Goal: Find specific page/section: Find specific page/section

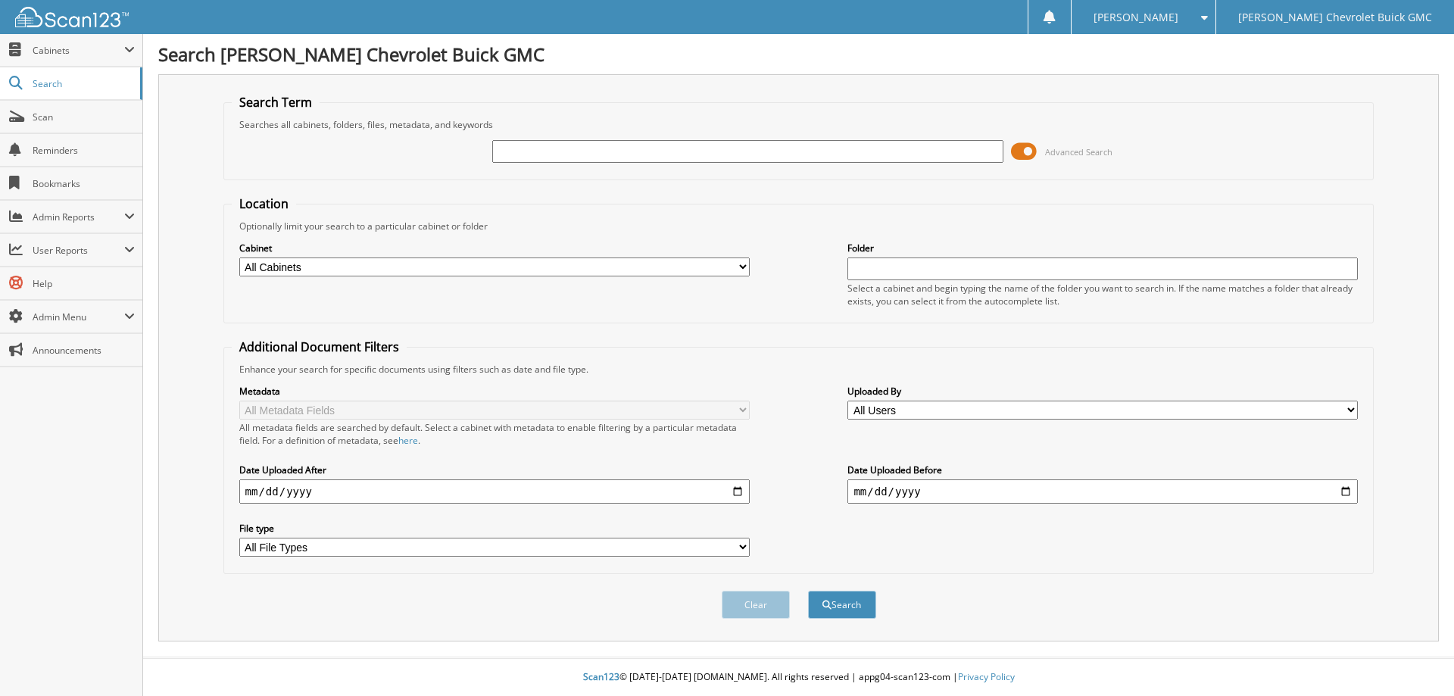
click at [900, 262] on input "text" at bounding box center [1102, 268] width 510 height 23
type input "[PERSON_NAME] brothers"
click at [657, 270] on select "All Cabinets ACCOUNTING ACCOUNTS PAYABLE CAR DEALS HR PARTS SERVICE RO" at bounding box center [494, 266] width 510 height 19
select select "47104"
click at [239, 257] on select "All Cabinets ACCOUNTING ACCOUNTS PAYABLE CAR DEALS HR PARTS SERVICE RO" at bounding box center [494, 266] width 510 height 19
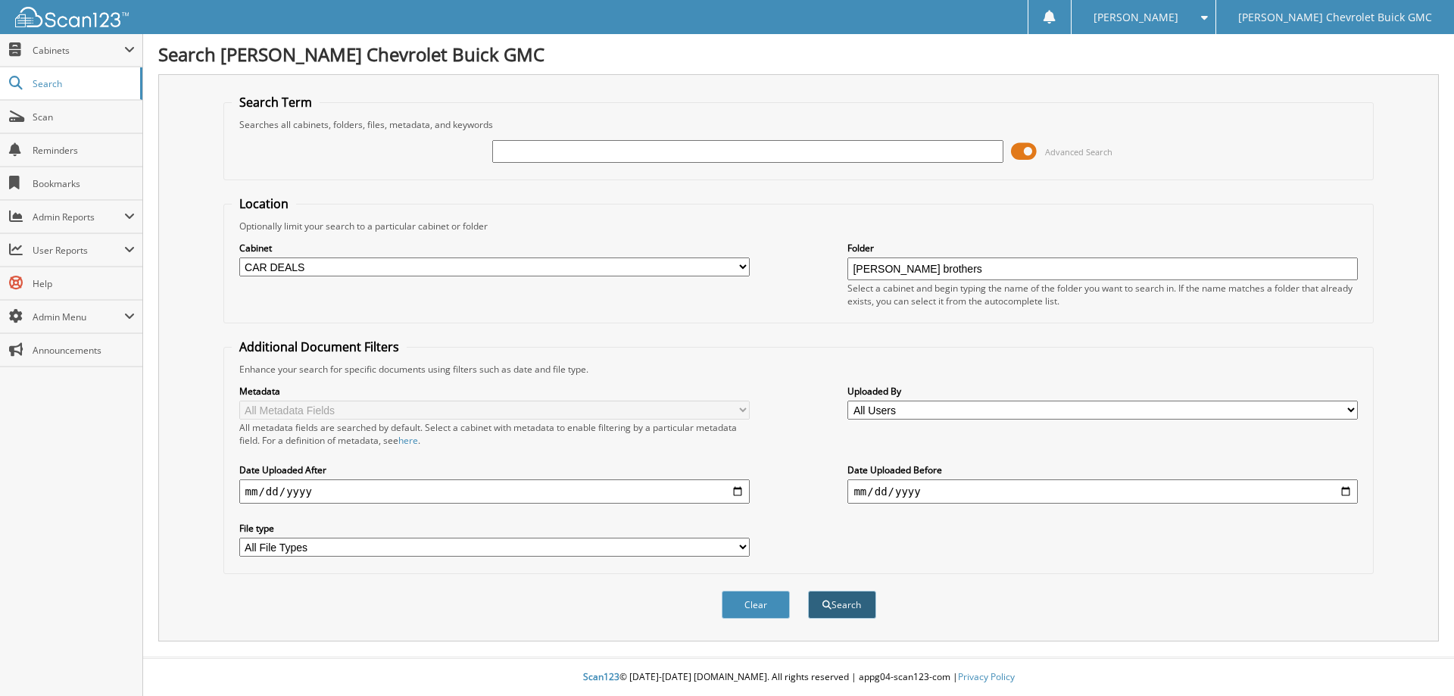
click at [841, 611] on button "Search" at bounding box center [842, 605] width 68 height 28
click at [954, 282] on div "Select a cabinet and begin typing the name of the folder you want to search in.…" at bounding box center [1102, 295] width 510 height 26
drag, startPoint x: 945, startPoint y: 272, endPoint x: 934, endPoint y: 323, distance: 52.7
click at [944, 272] on input "[PERSON_NAME] brothers" at bounding box center [1102, 268] width 510 height 23
drag, startPoint x: 940, startPoint y: 273, endPoint x: 694, endPoint y: 268, distance: 245.4
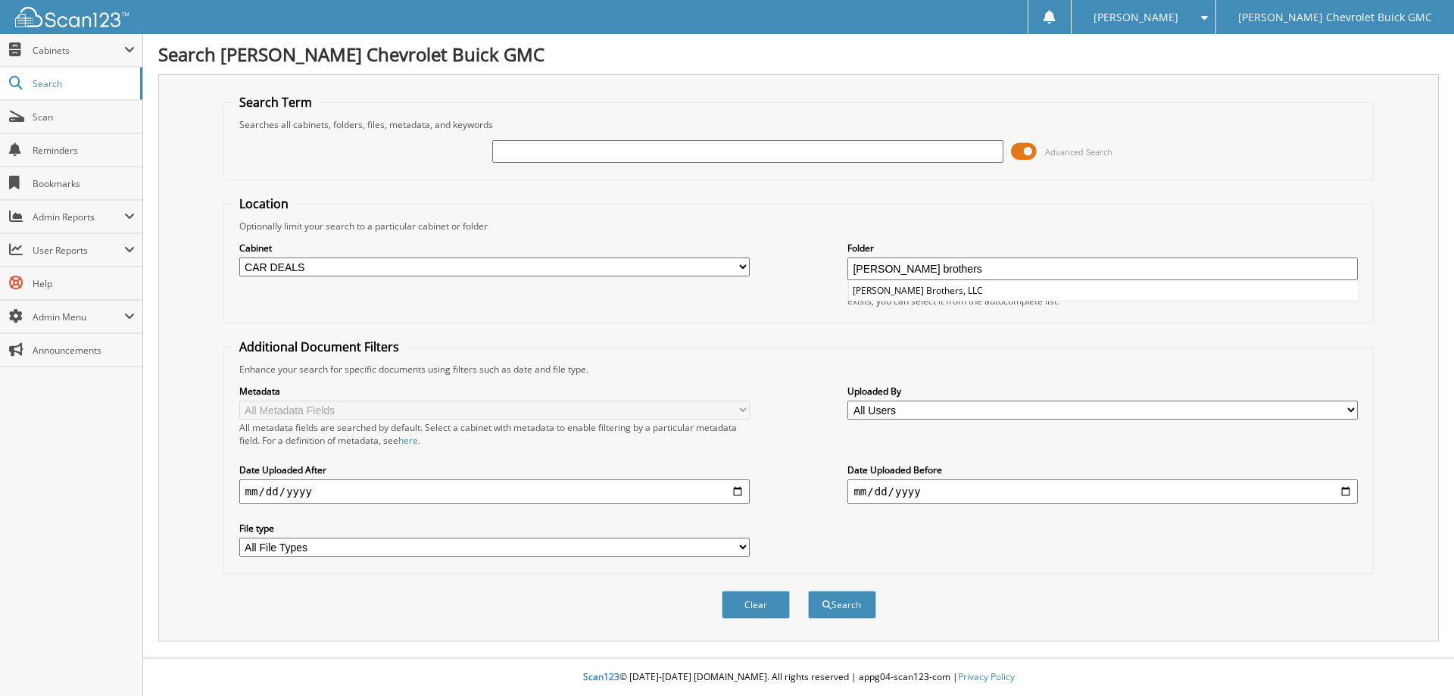
click at [694, 268] on div "Cabinet All Cabinets ACCOUNTING ACCOUNTS PAYABLE CAR DEALS HR PARTS [GEOGRAPHIC…" at bounding box center [799, 274] width 1135 height 83
click at [957, 260] on input "[PERSON_NAME] brothers" at bounding box center [1102, 268] width 510 height 23
click at [936, 274] on input "[PERSON_NAME] brothers" at bounding box center [1102, 268] width 510 height 23
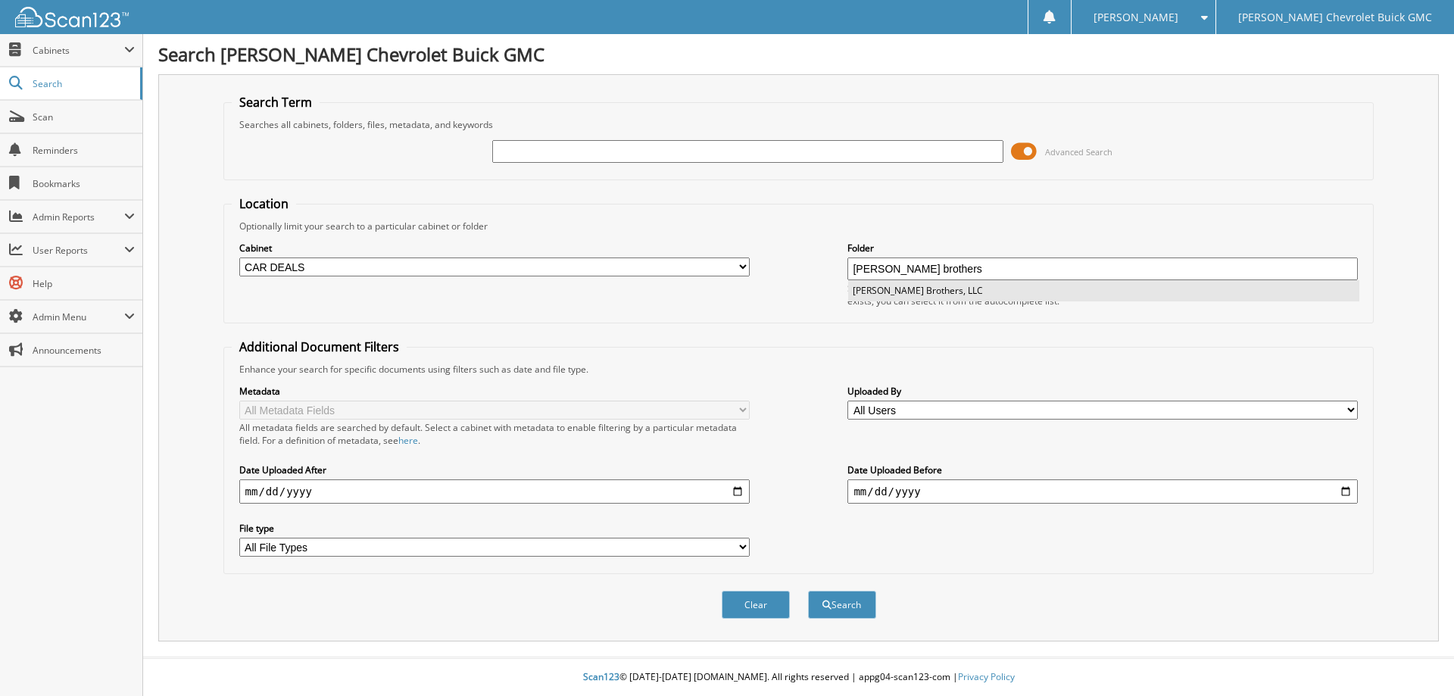
click at [913, 291] on li "[PERSON_NAME] Brothers, LLC" at bounding box center [1104, 290] width 510 height 20
type input "[PERSON_NAME] Brothers, LLC"
click at [850, 612] on button "Search" at bounding box center [842, 605] width 68 height 28
click at [826, 164] on div at bounding box center [747, 152] width 510 height 26
click at [823, 148] on input "text" at bounding box center [747, 151] width 510 height 23
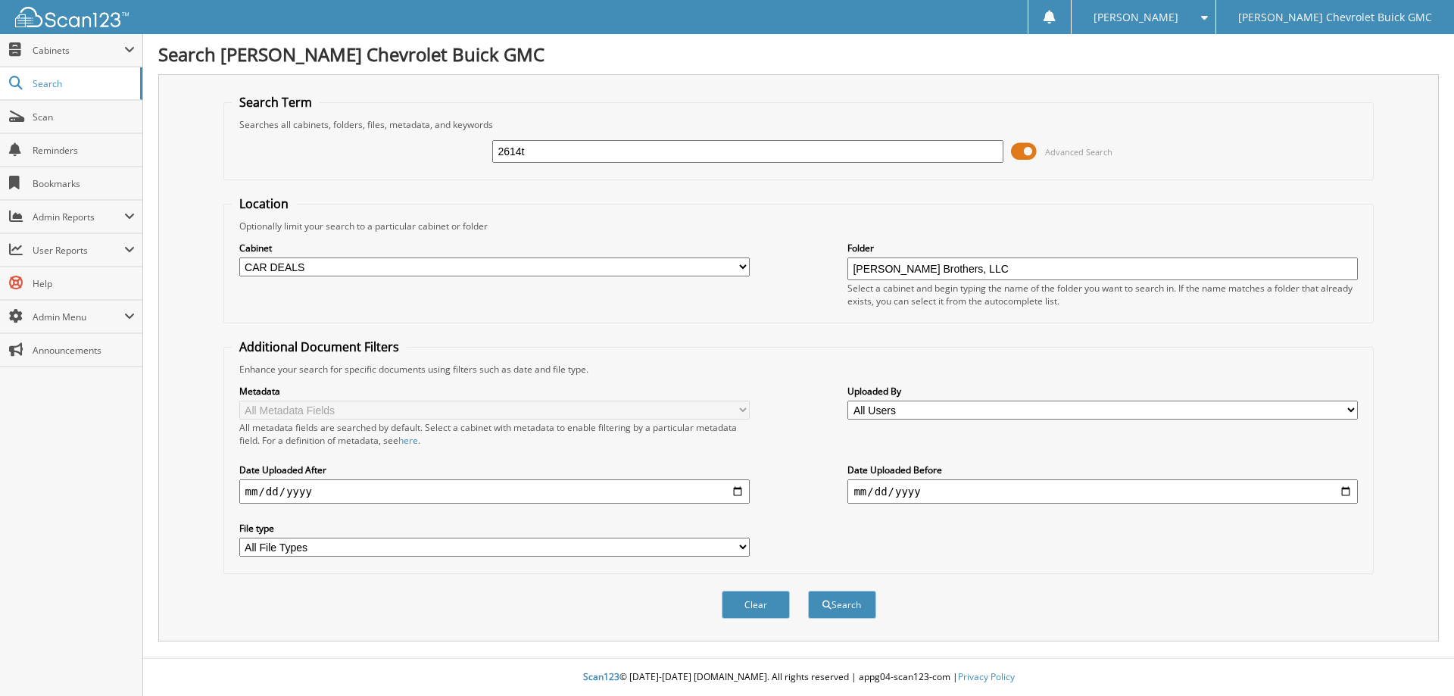
type input "2614t"
click at [808, 591] on button "Search" at bounding box center [842, 605] width 68 height 28
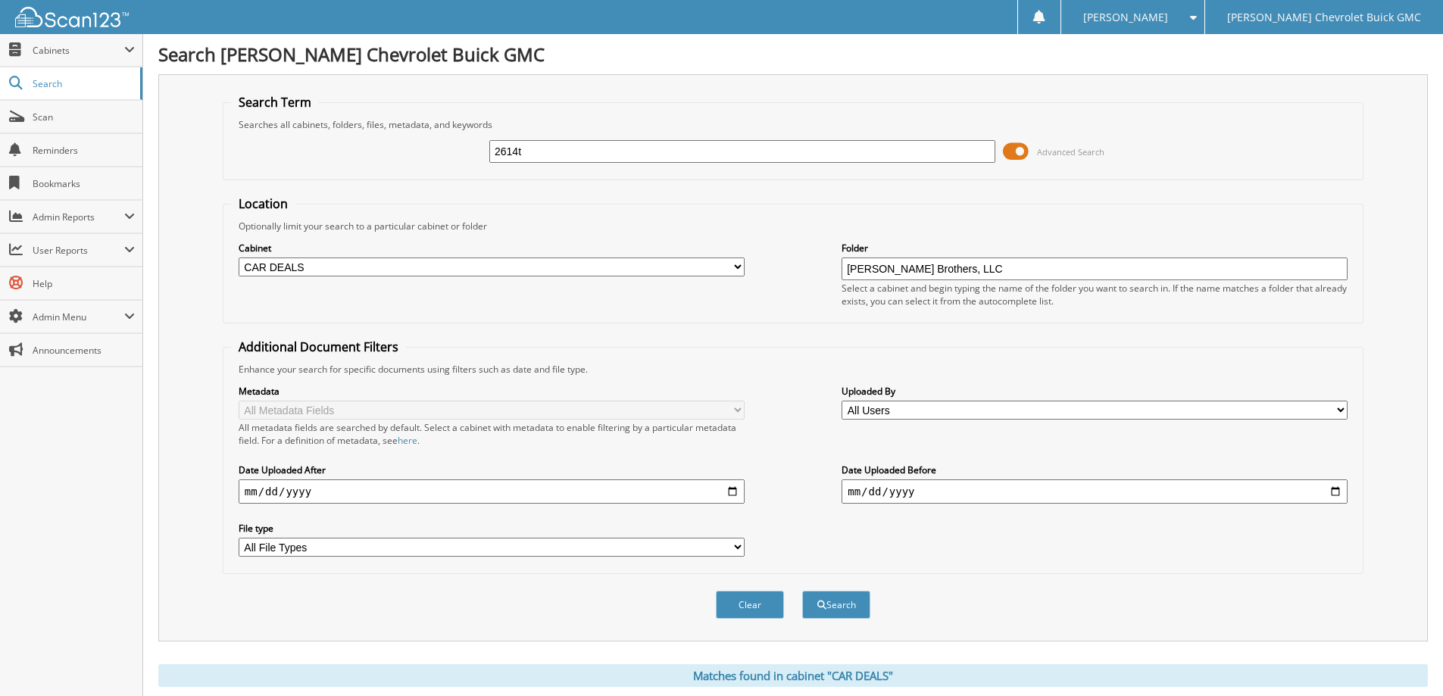
scroll to position [243, 0]
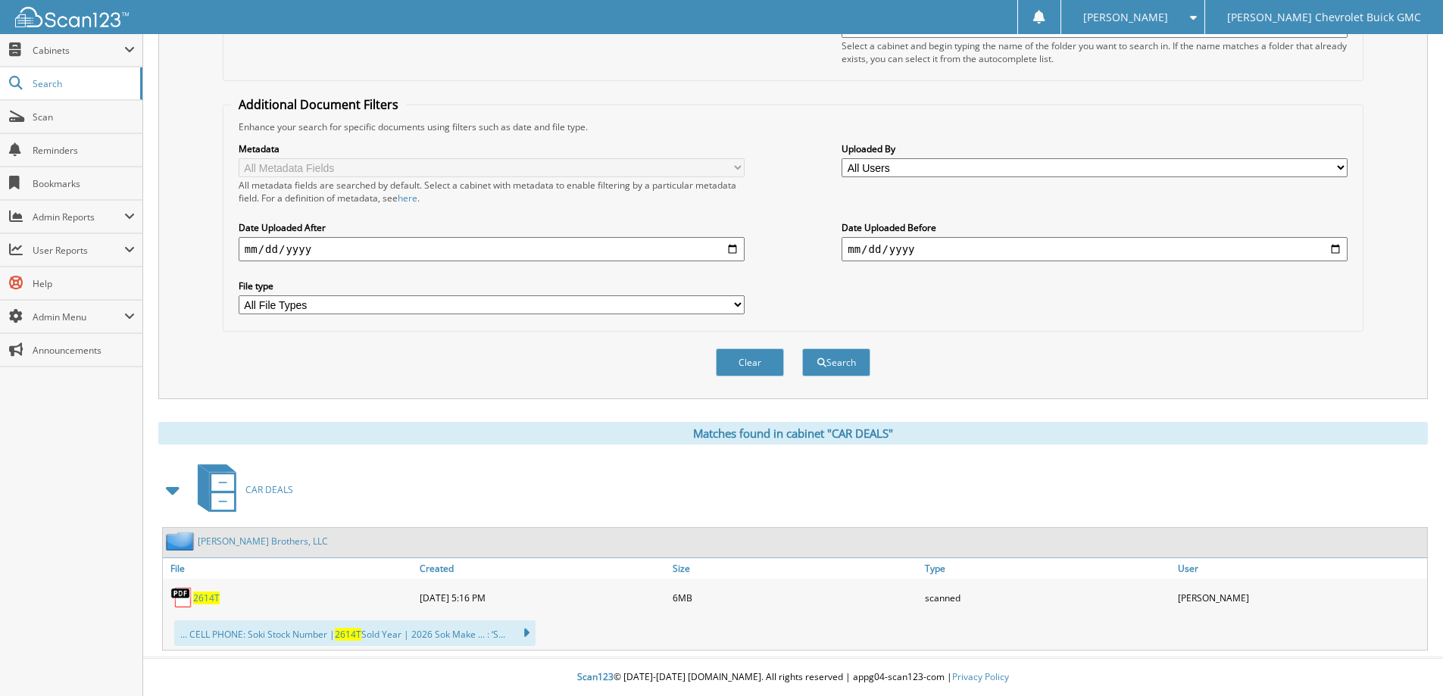
click at [197, 604] on span "2614T" at bounding box center [206, 597] width 27 height 13
